Goal: Information Seeking & Learning: Learn about a topic

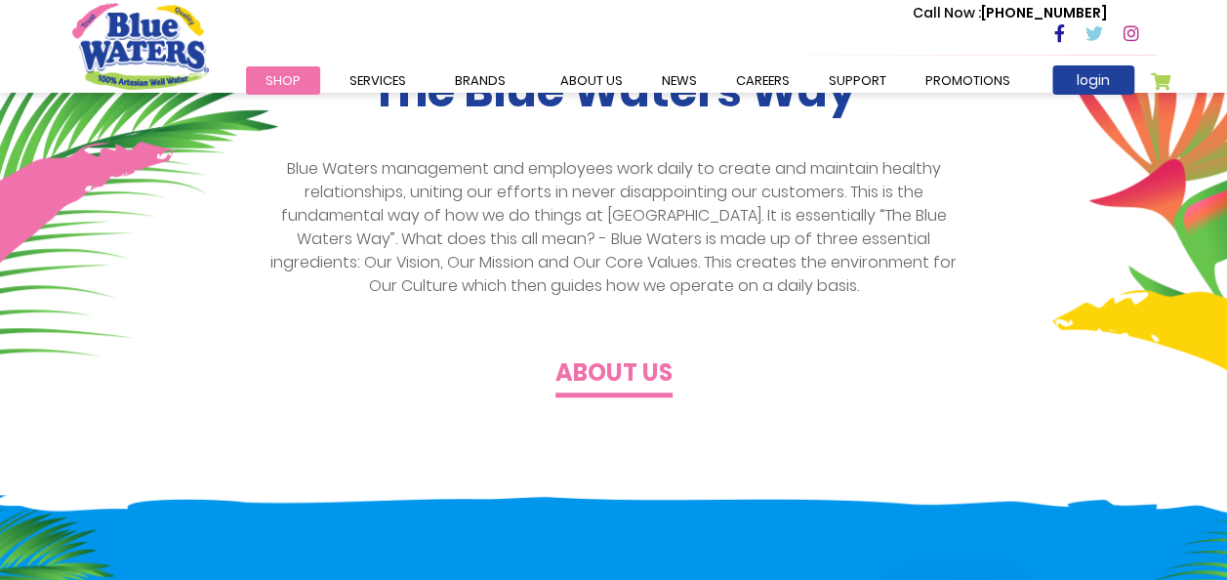
scroll to position [448, 0]
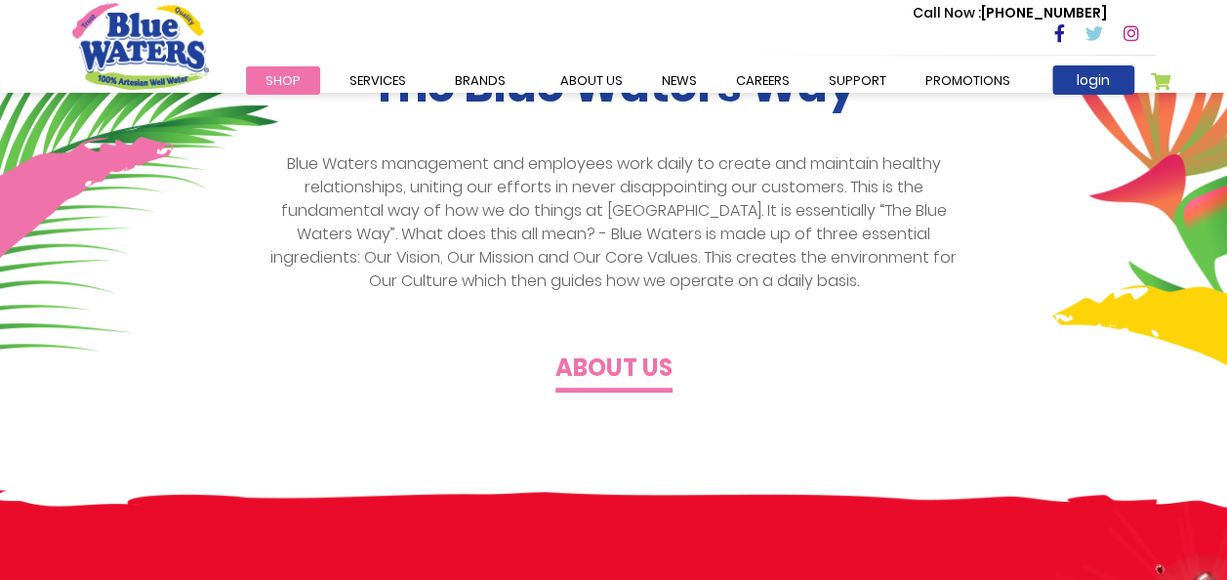
scroll to position [253, 0]
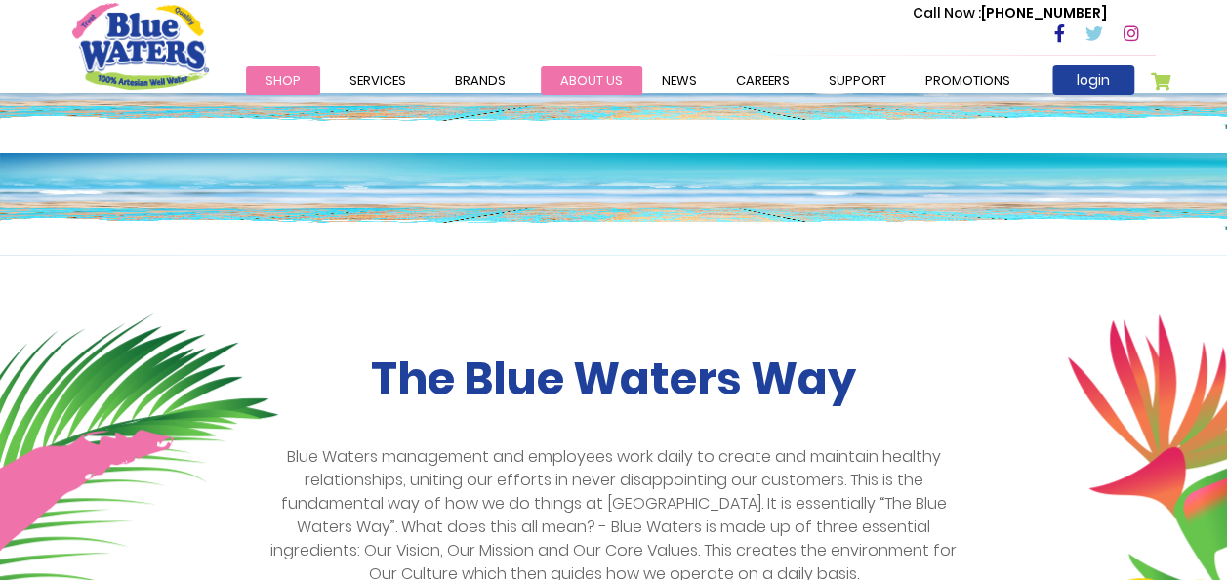
click at [592, 82] on link "about us" at bounding box center [592, 80] width 102 height 28
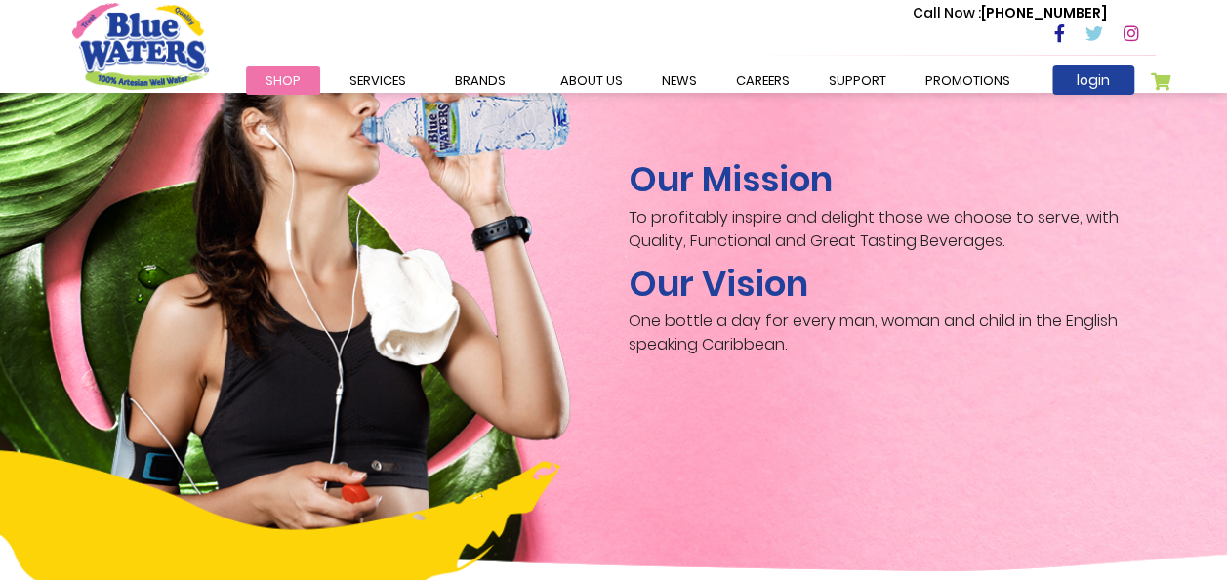
scroll to position [3027, 0]
